Goal: Find specific page/section: Find specific page/section

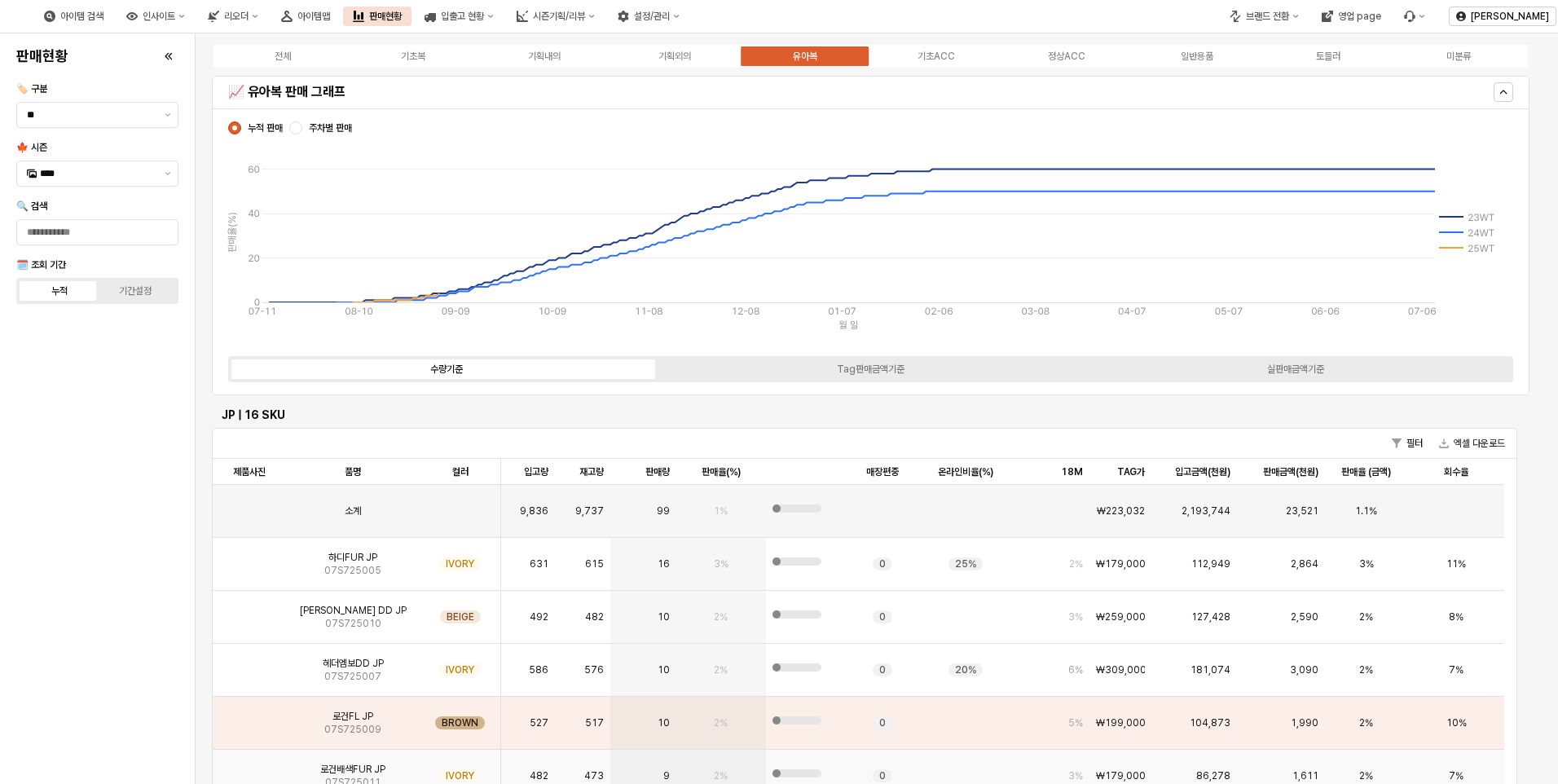
scroll to position [174, 0]
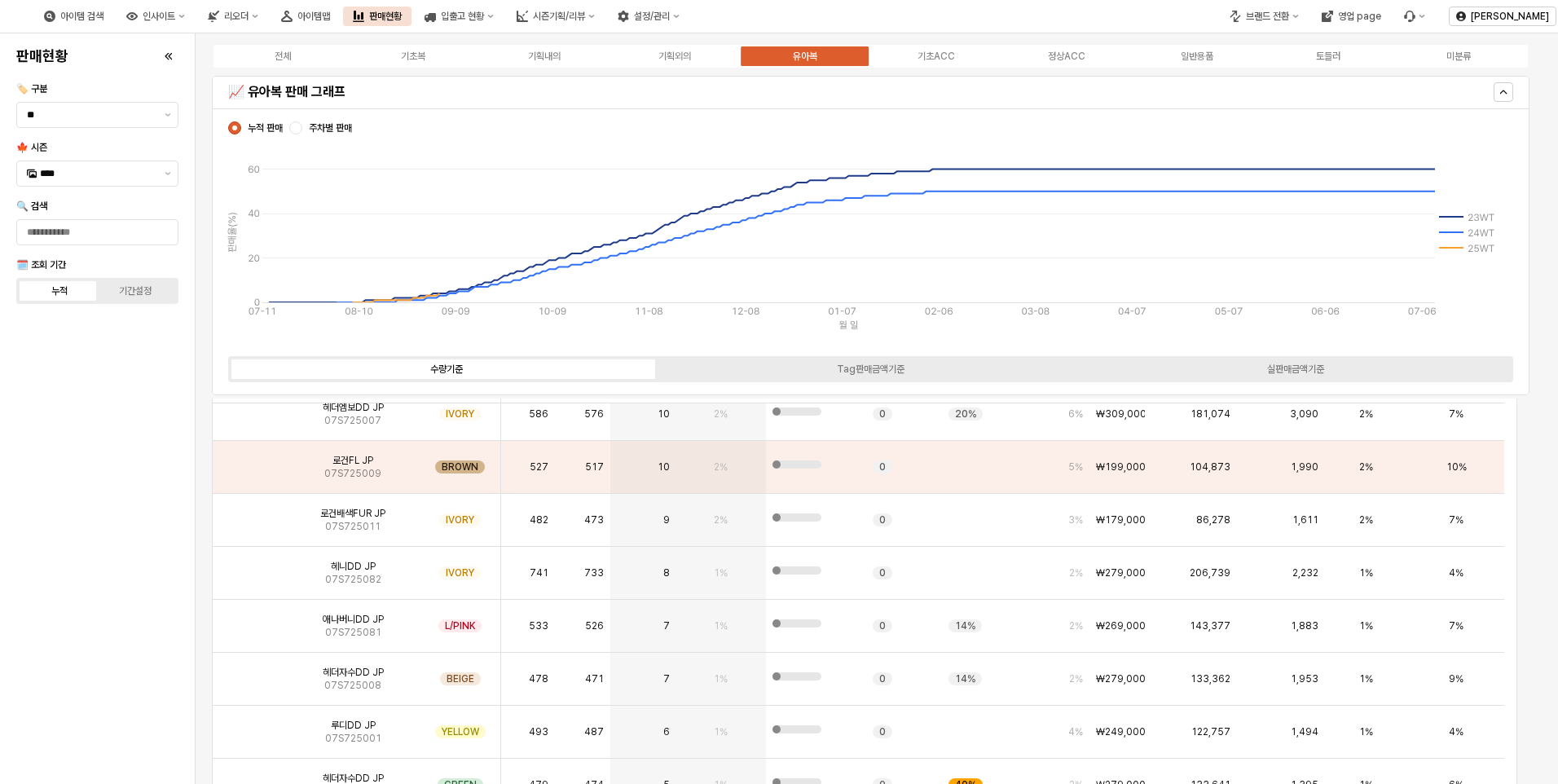
click at [806, 54] on div "유아복" at bounding box center [805, 55] width 25 height 11
click at [311, 126] on span "주차별 판매" at bounding box center [330, 128] width 43 height 13
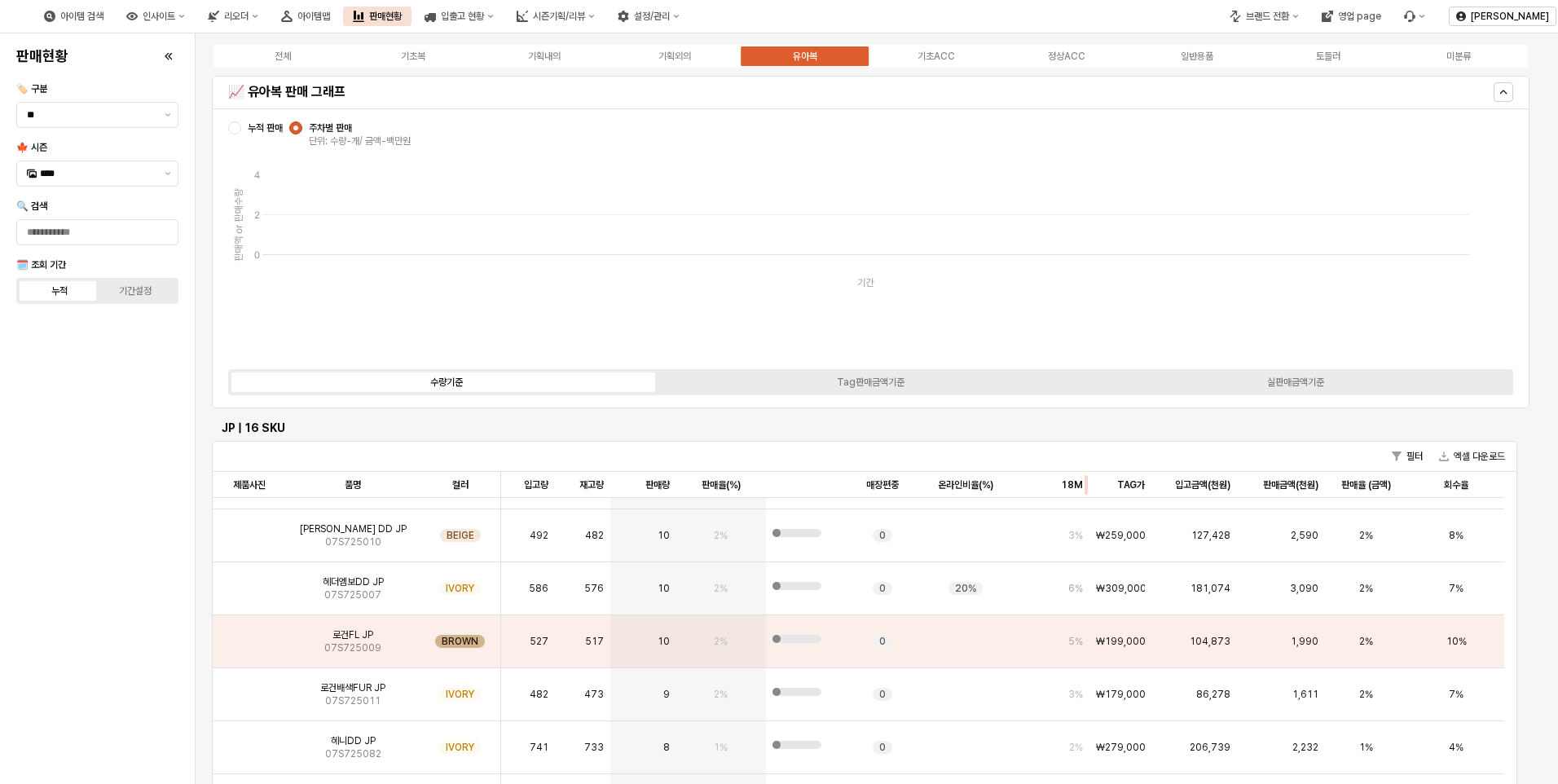
scroll to position [0, 0]
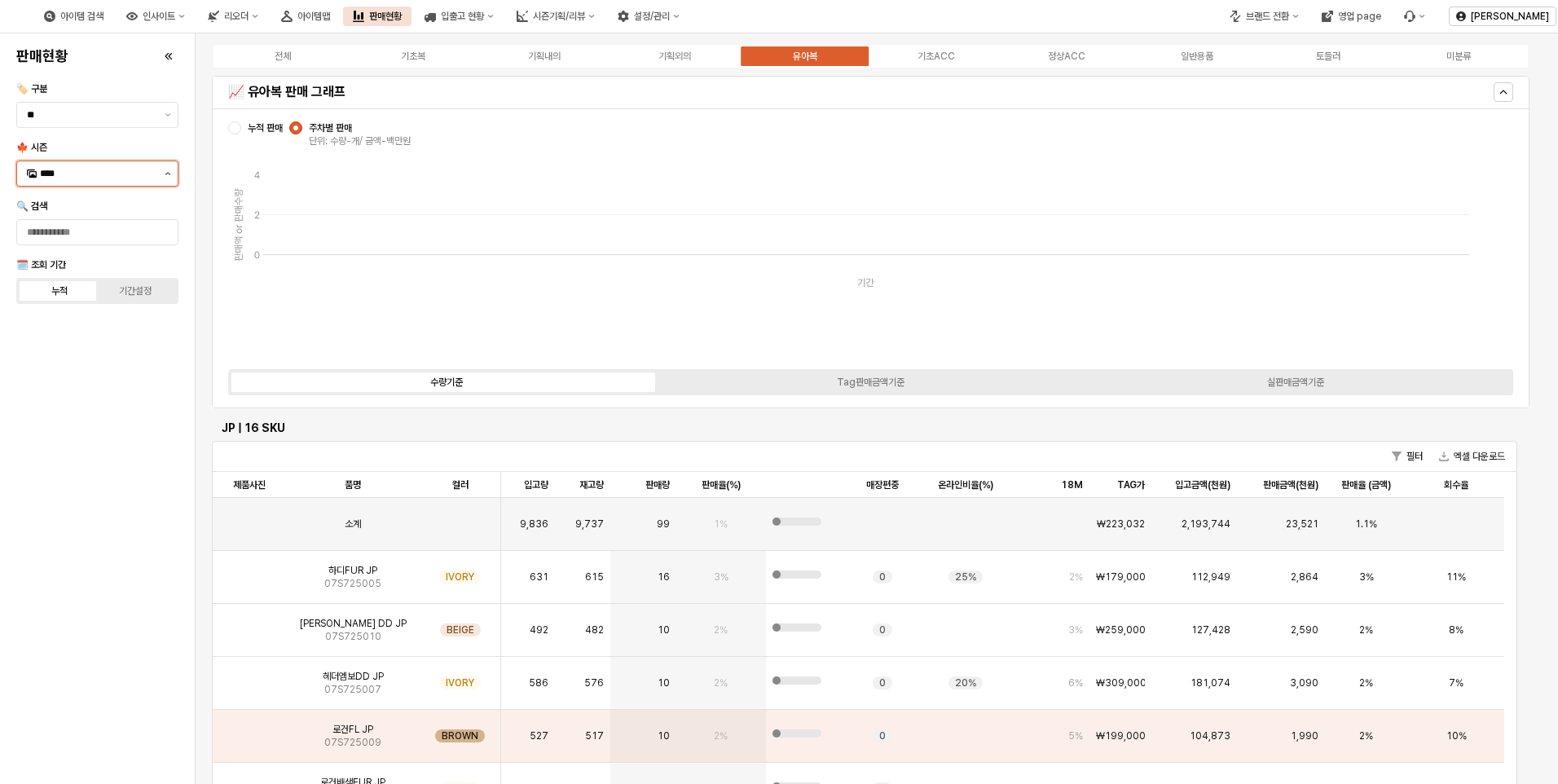
click at [169, 173] on icon "제안 사항 표시" at bounding box center [168, 173] width 7 height 3
click at [68, 345] on div "25FA" at bounding box center [99, 345] width 118 height 13
type input "****"
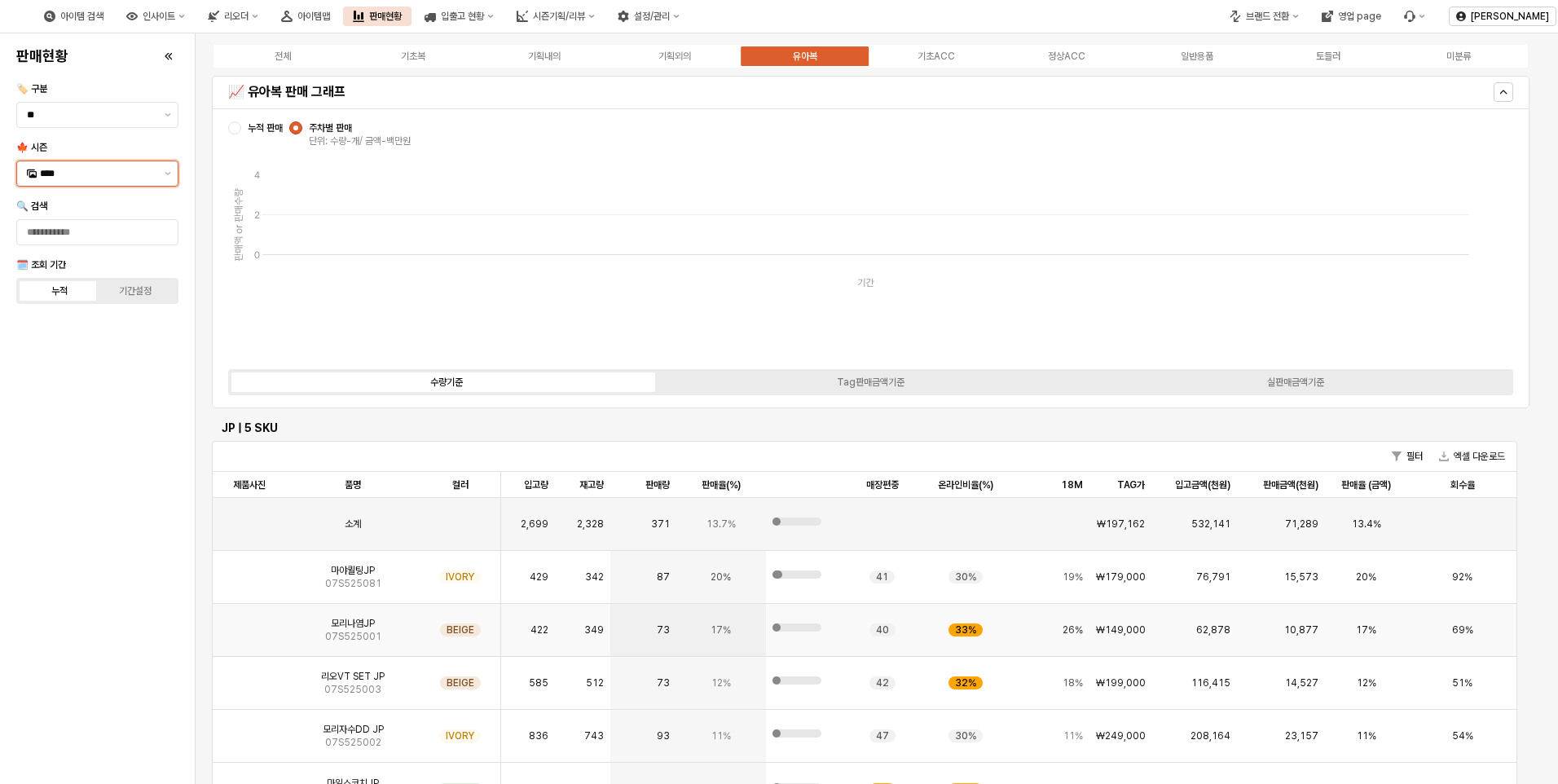
scroll to position [82, 0]
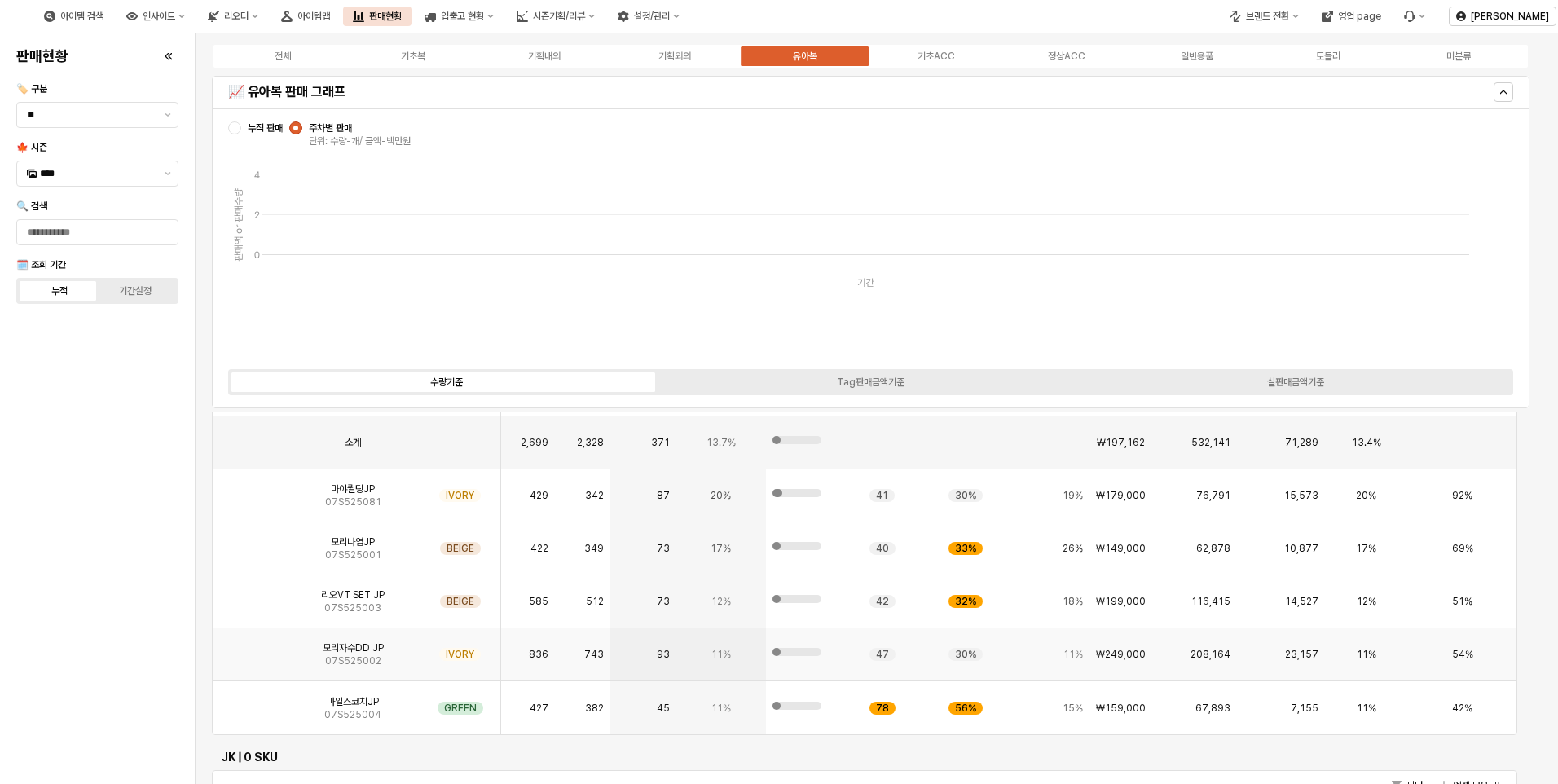
click at [249, 648] on img "App Frame" at bounding box center [249, 648] width 0 height 0
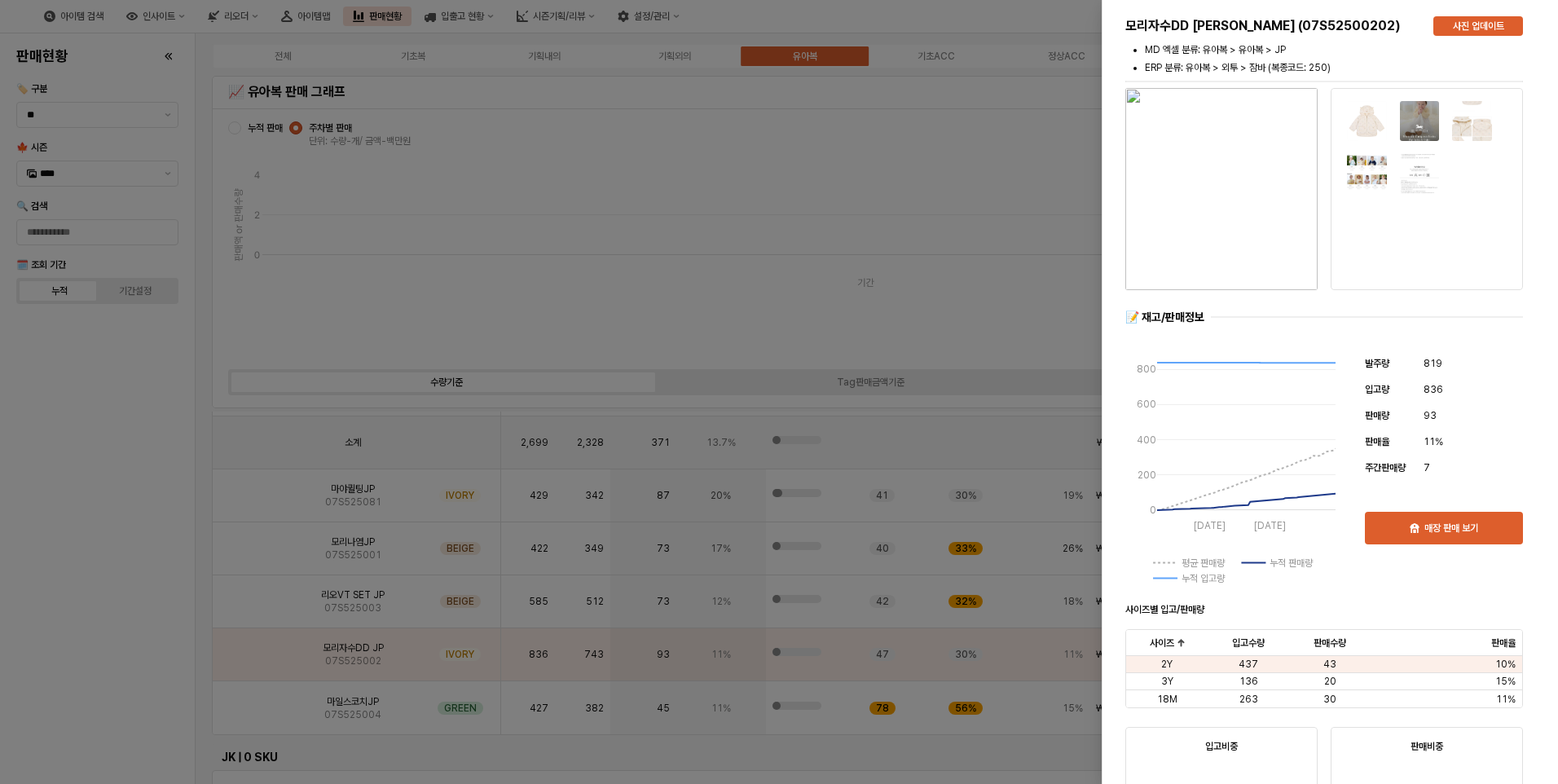
click at [1277, 200] on img "button" at bounding box center [1221, 189] width 192 height 202
click at [107, 535] on div at bounding box center [779, 392] width 1558 height 784
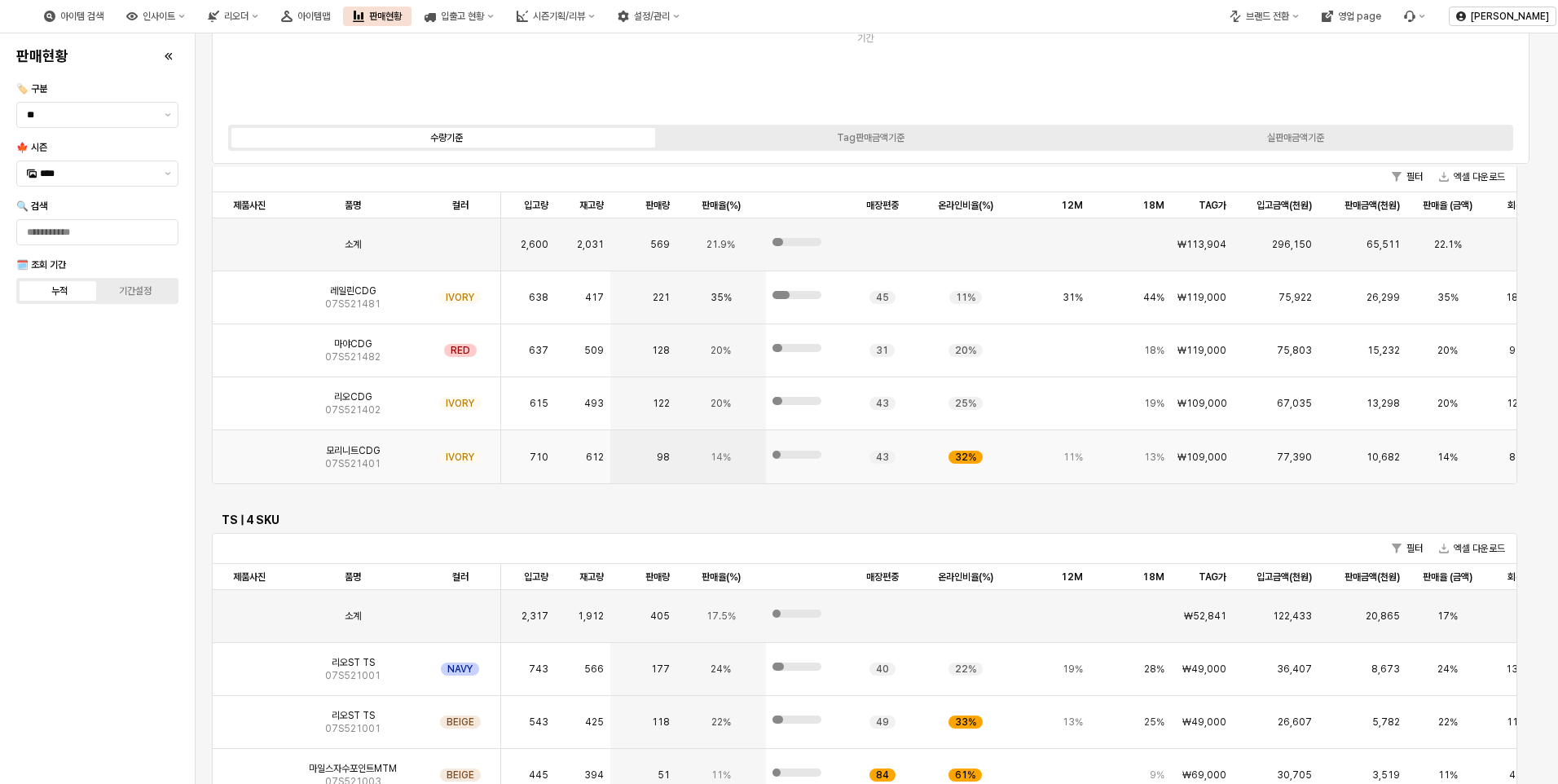
scroll to position [1304, 0]
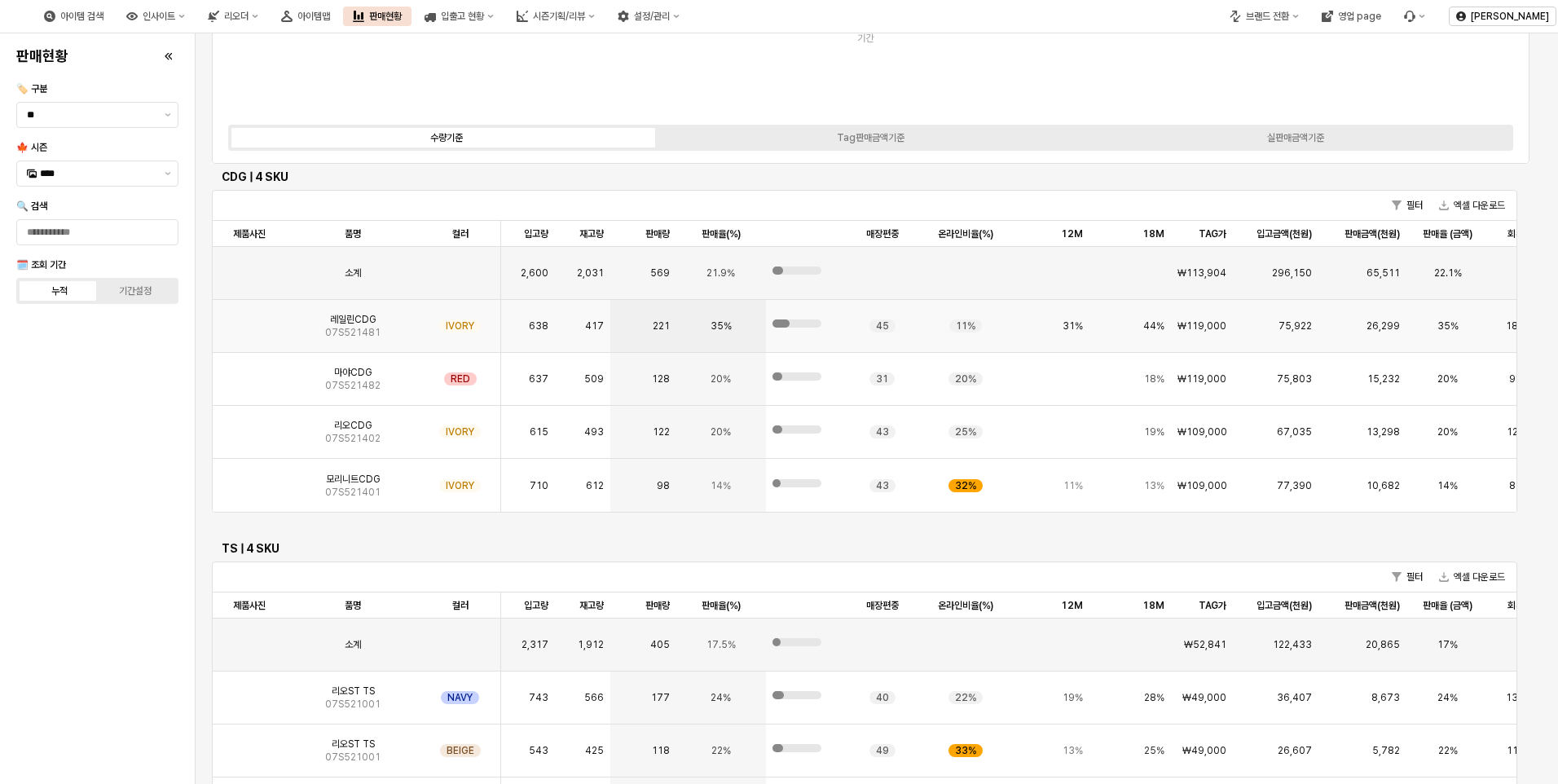
click at [249, 320] on img "App Frame" at bounding box center [249, 320] width 0 height 0
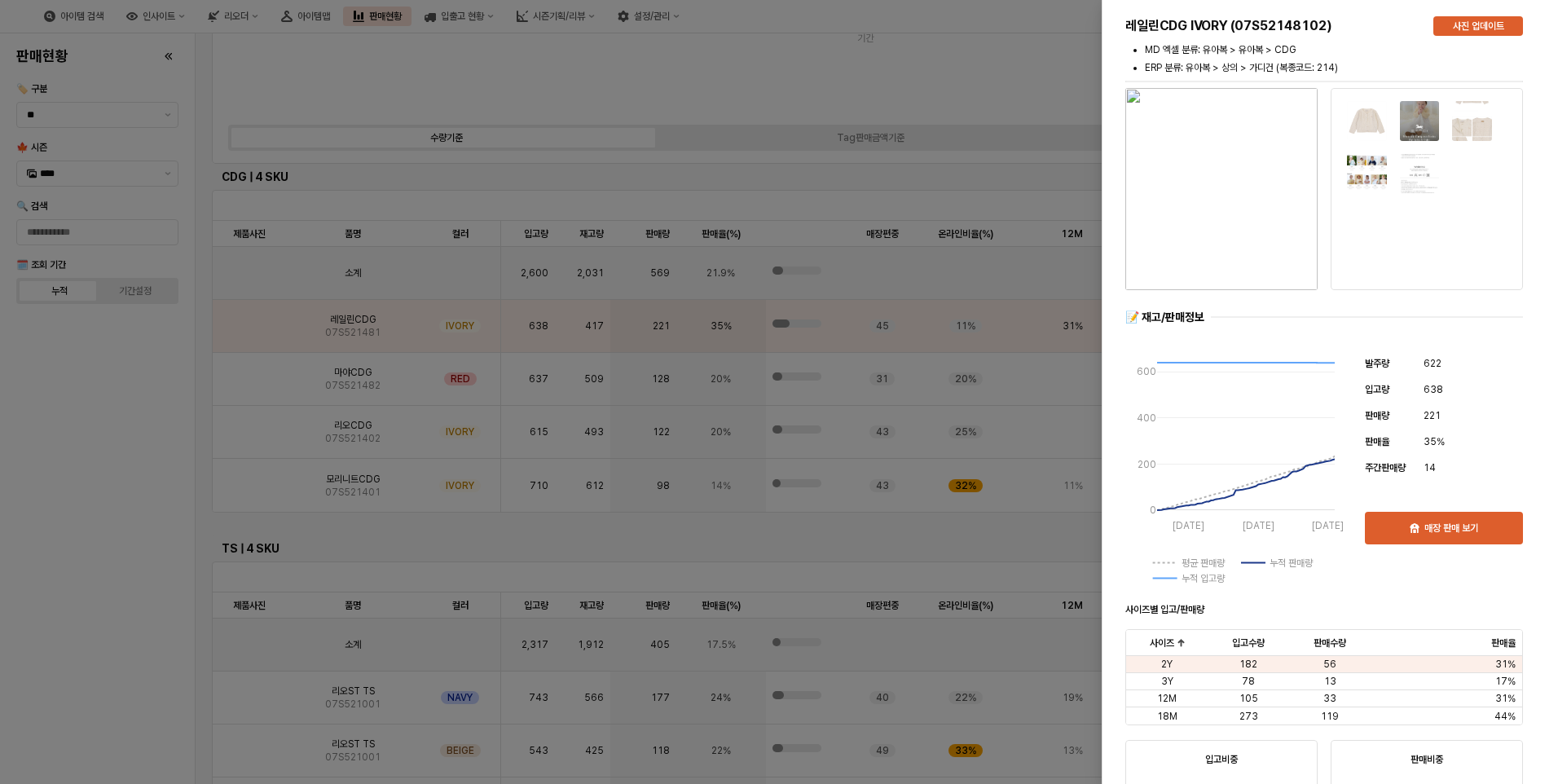
click at [1232, 272] on img "button" at bounding box center [1221, 189] width 192 height 202
click at [112, 512] on div at bounding box center [779, 392] width 1558 height 784
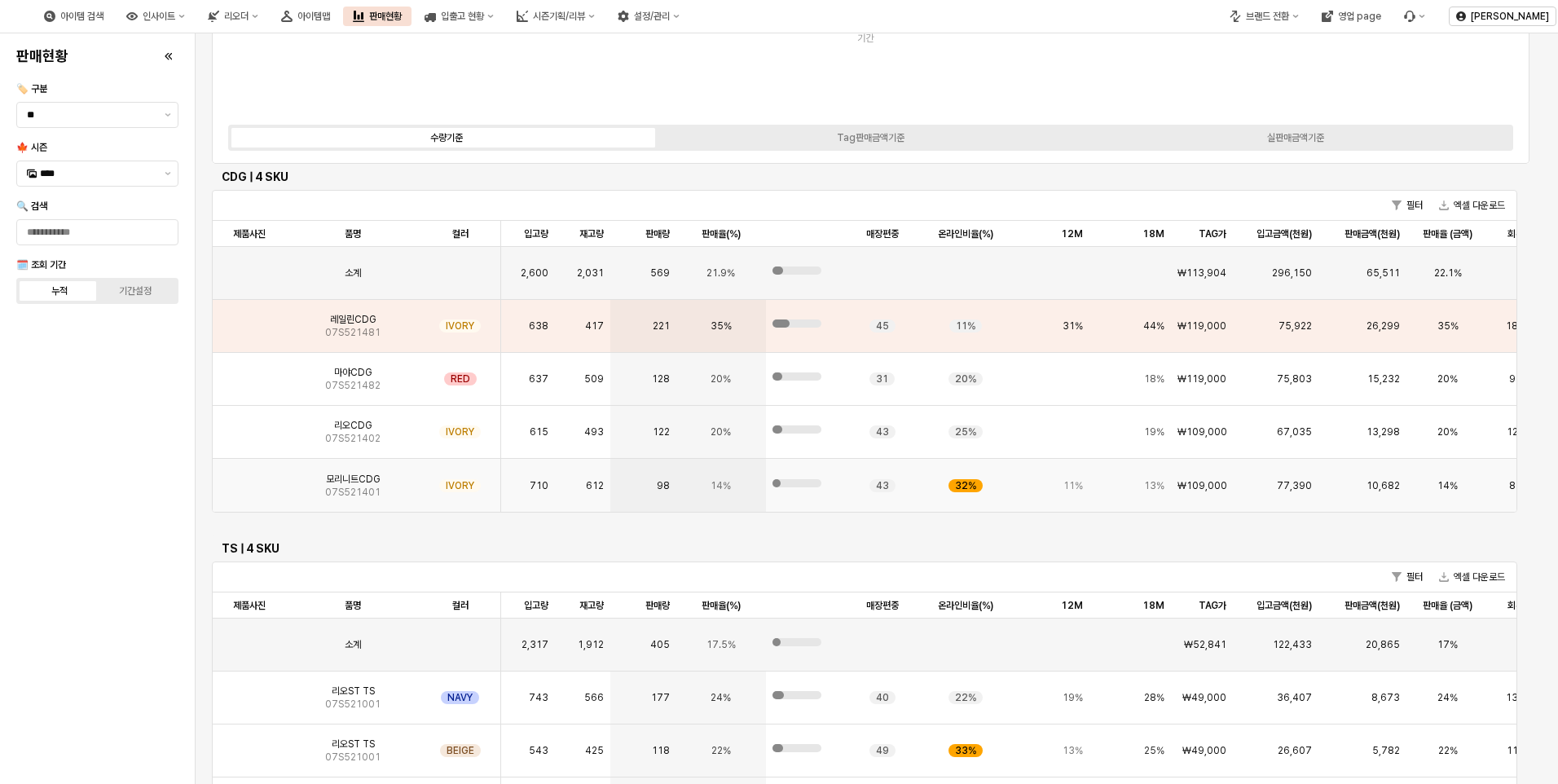
click at [249, 479] on img "App Frame" at bounding box center [249, 479] width 0 height 0
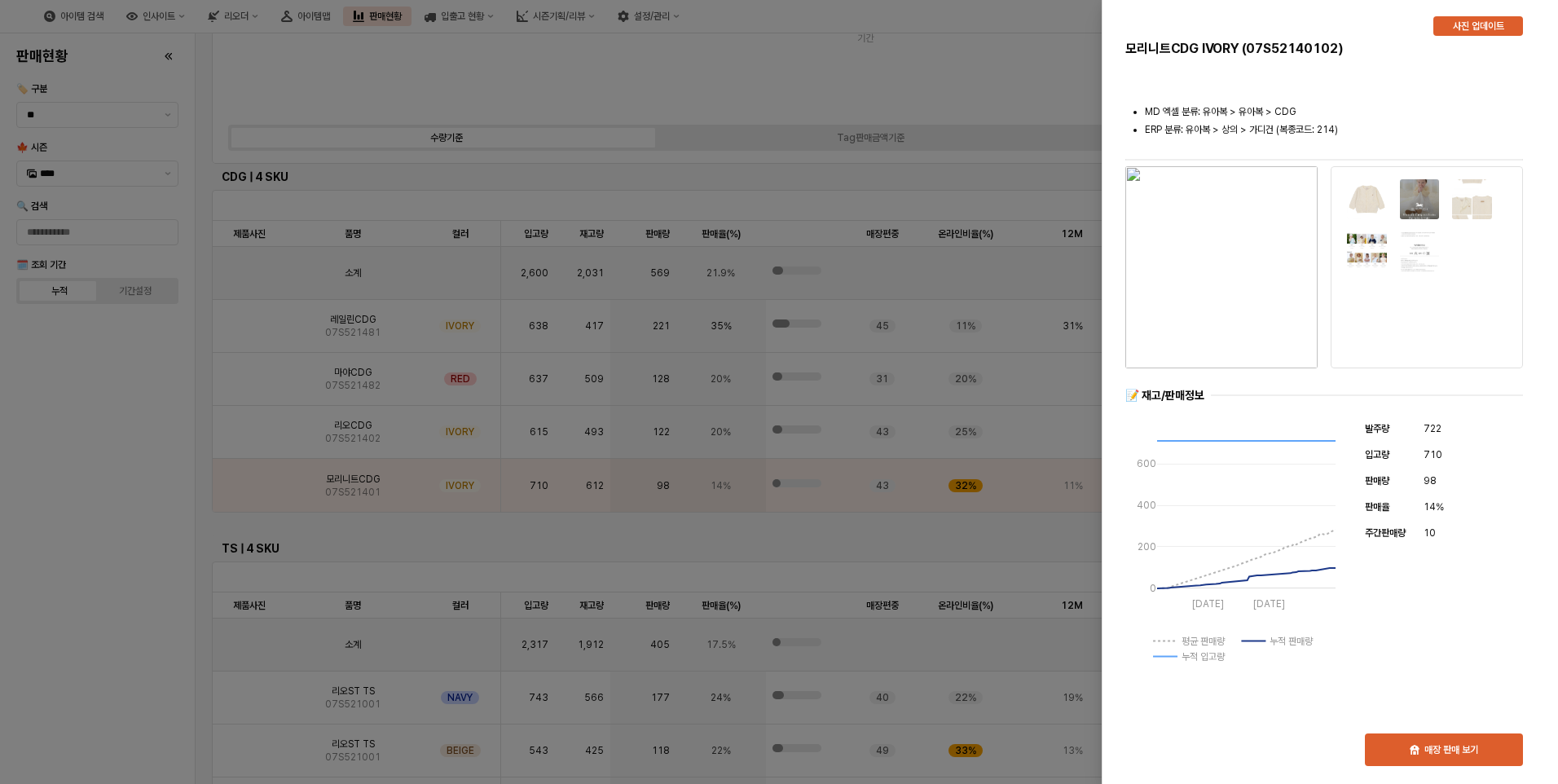
click at [1250, 268] on img "button" at bounding box center [1221, 267] width 192 height 202
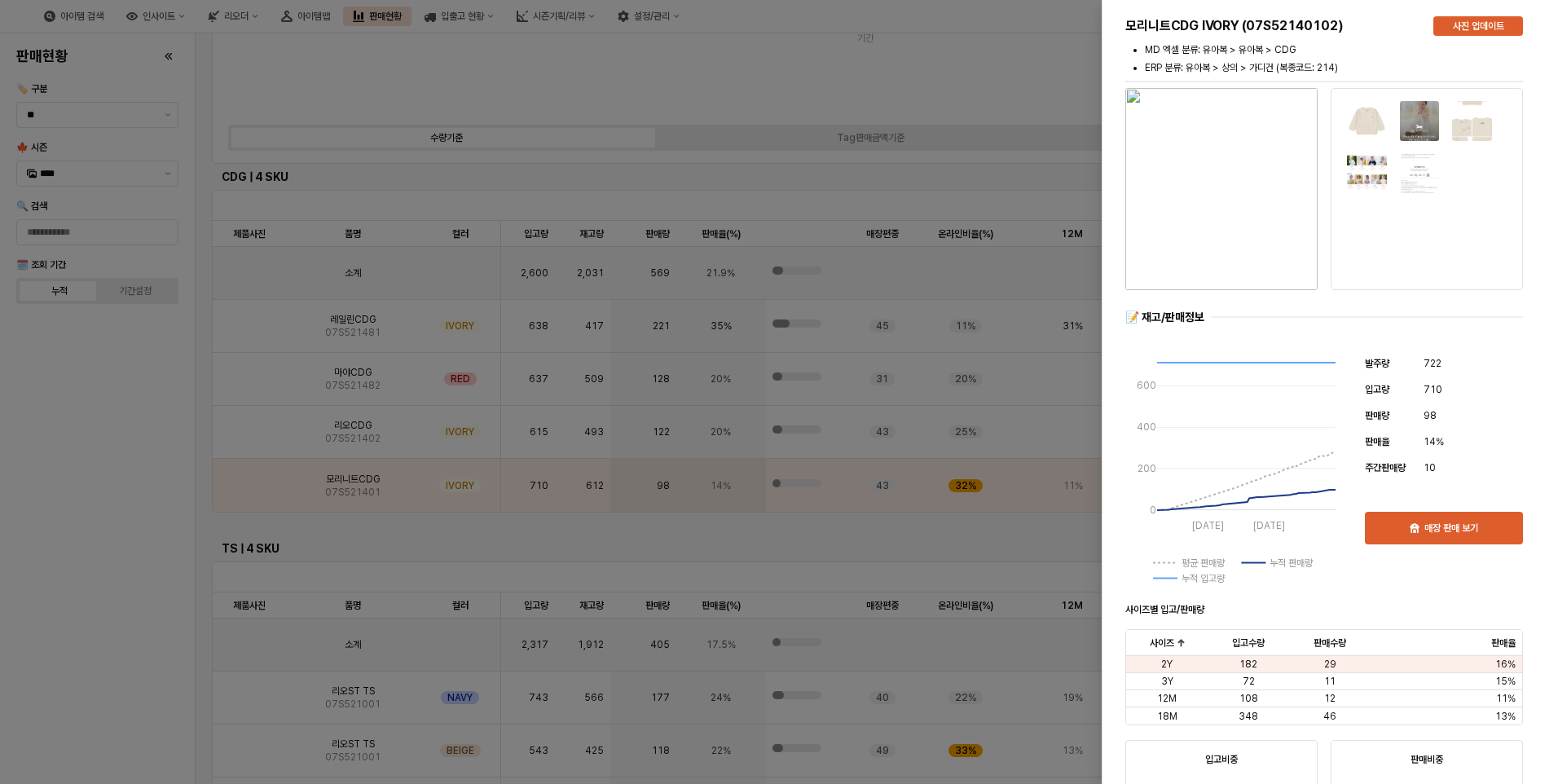
click at [151, 514] on div at bounding box center [779, 392] width 1558 height 784
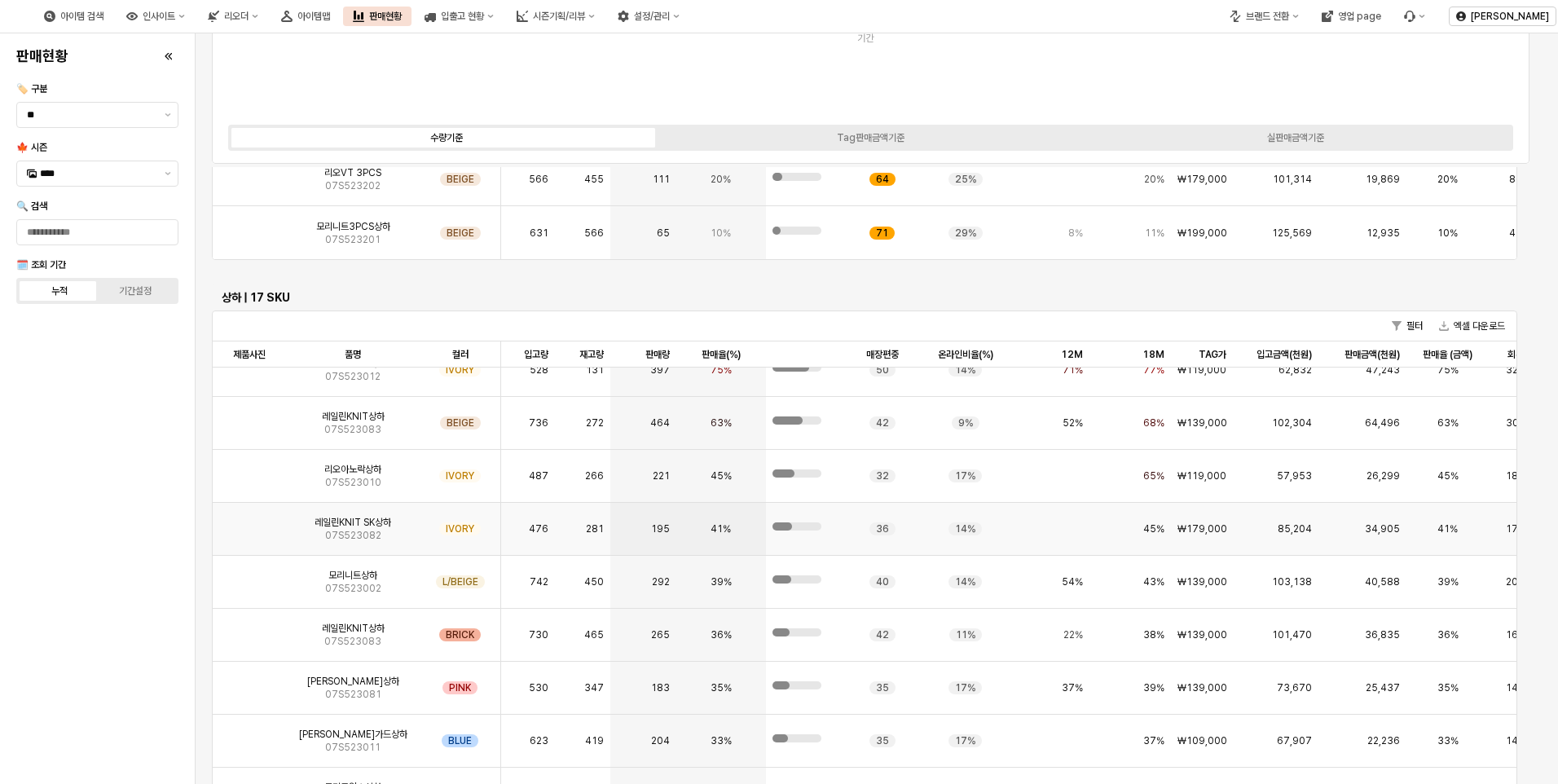
scroll to position [0, 0]
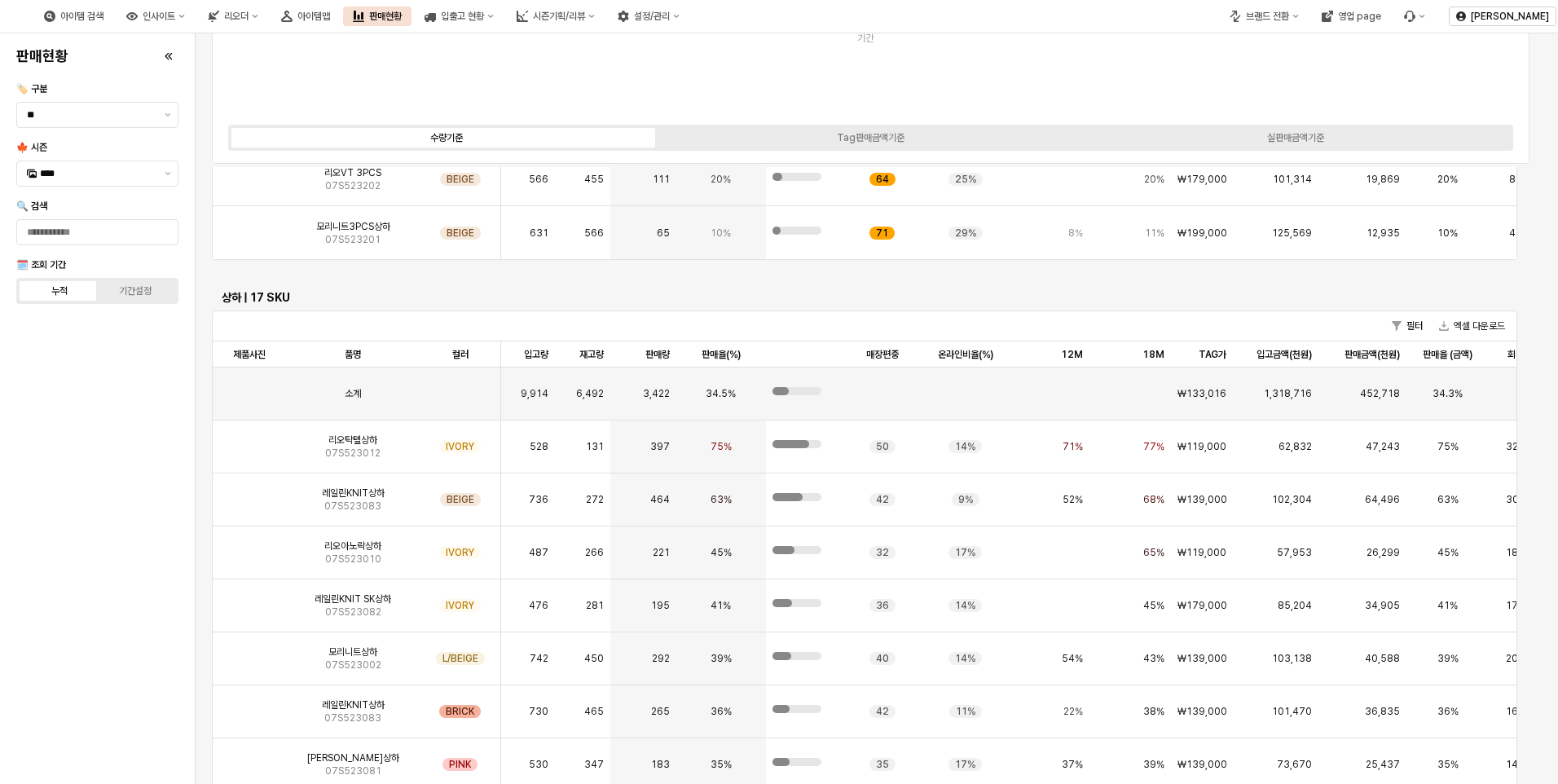
click at [77, 525] on div "판매현황 🏷️ 구분 ** 🍁 시즌 **** 🔍 검색 🗓️ 조회 기간 누적 기간설정" at bounding box center [97, 408] width 175 height 737
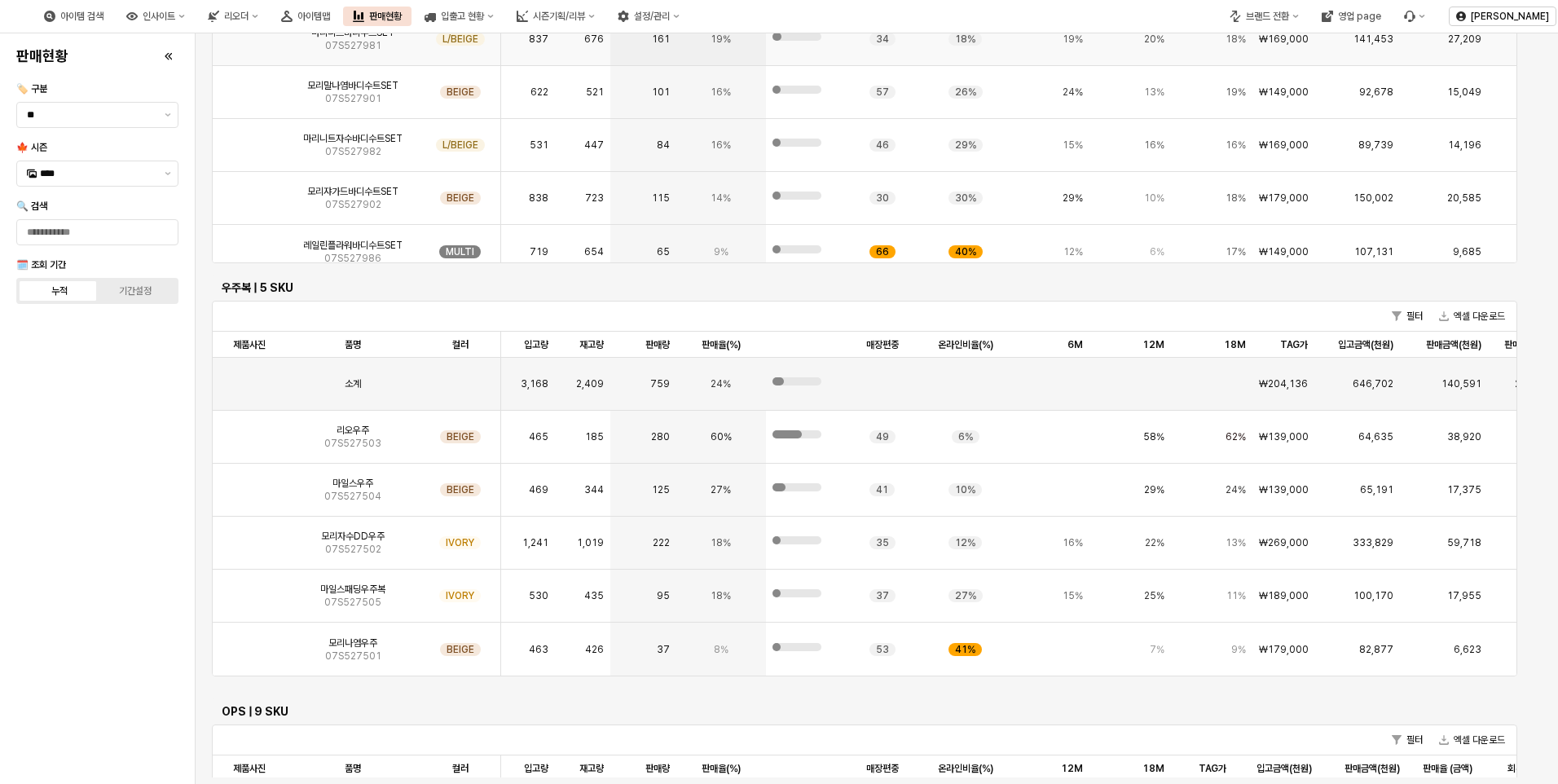
scroll to position [2929, 0]
